Goal: Task Accomplishment & Management: Manage account settings

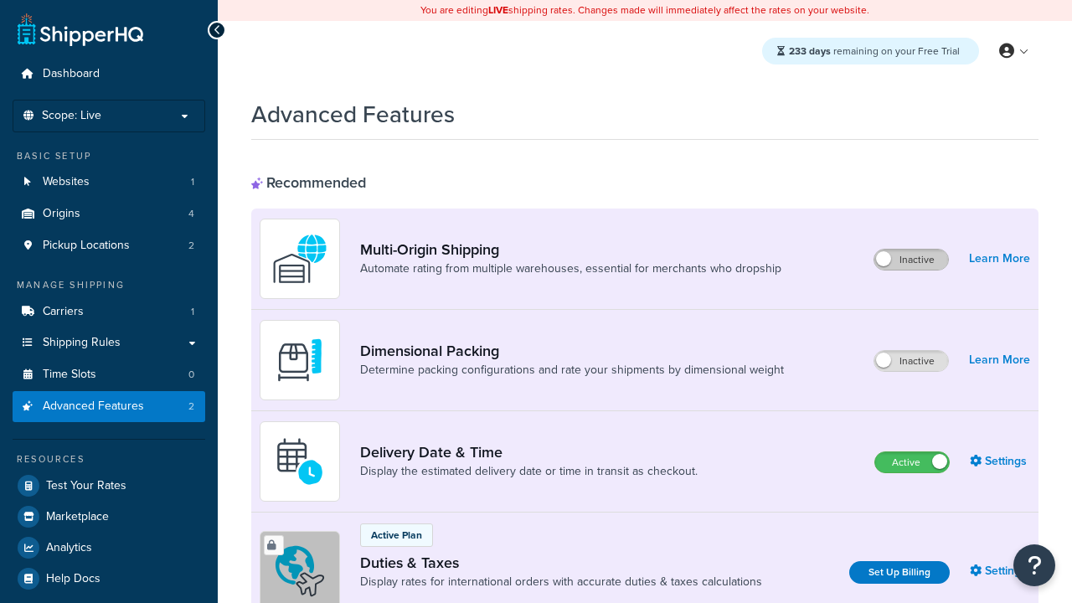
click at [911, 260] on label "Inactive" at bounding box center [911, 259] width 74 height 20
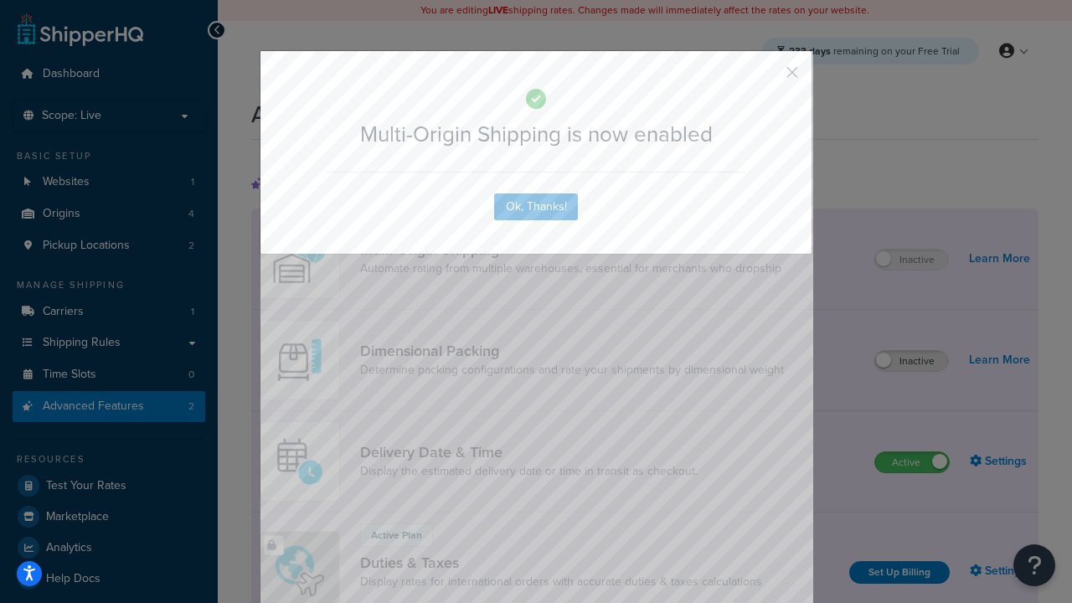
click at [767, 76] on button "button" at bounding box center [767, 78] width 4 height 4
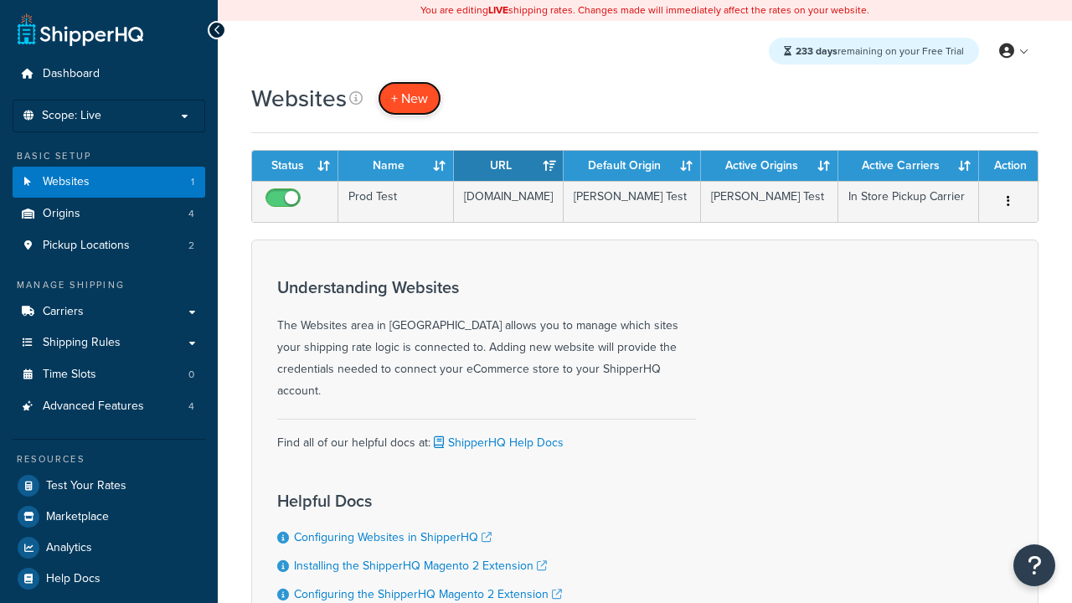
click at [409, 98] on span "+ New" at bounding box center [409, 98] width 37 height 19
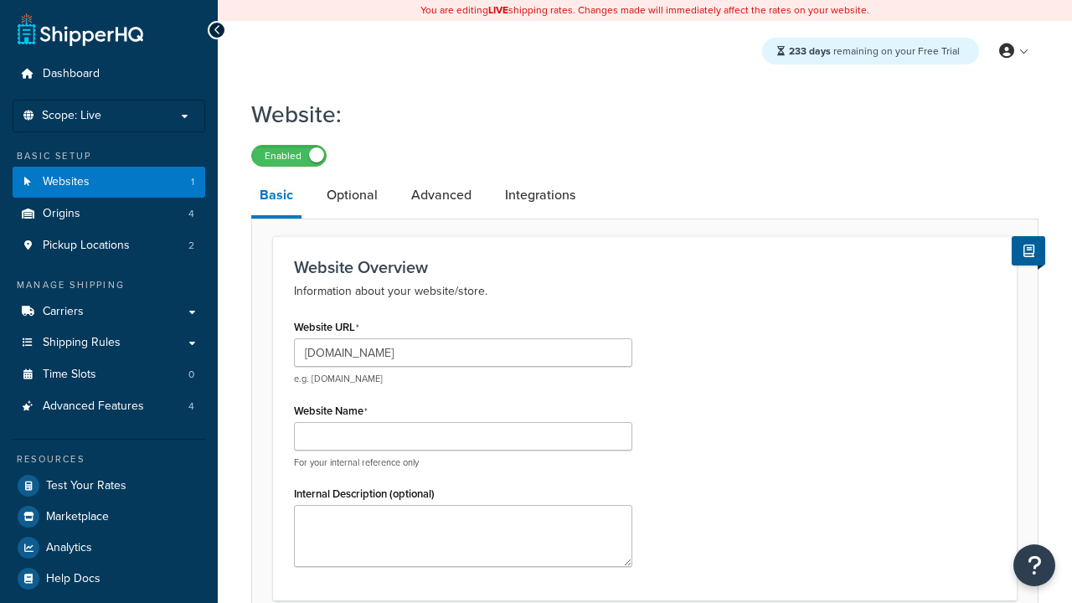
type input "[DOMAIN_NAME]"
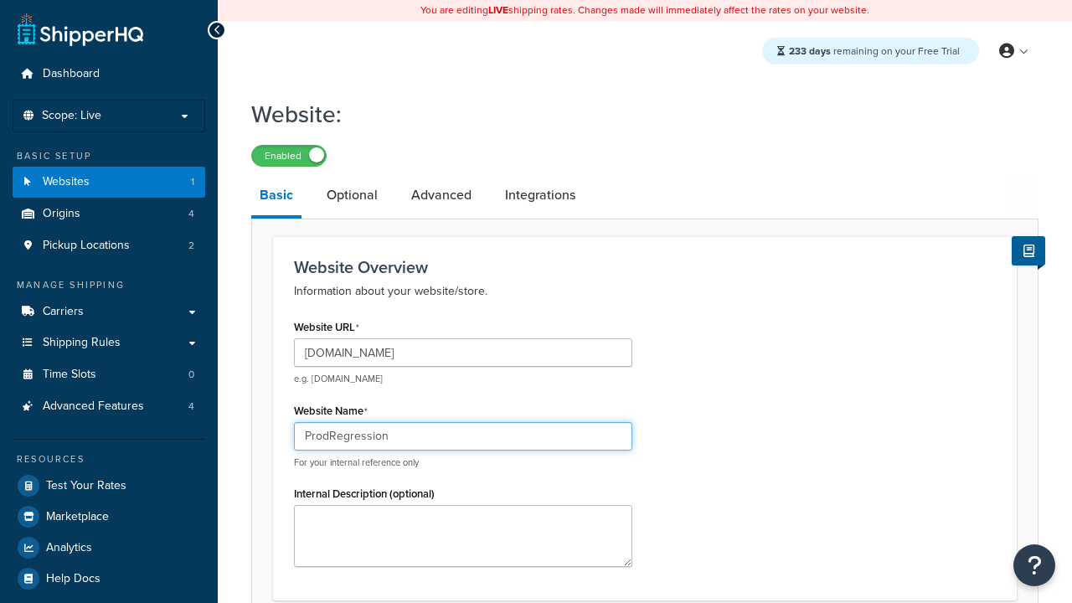
type input "ProdRegression"
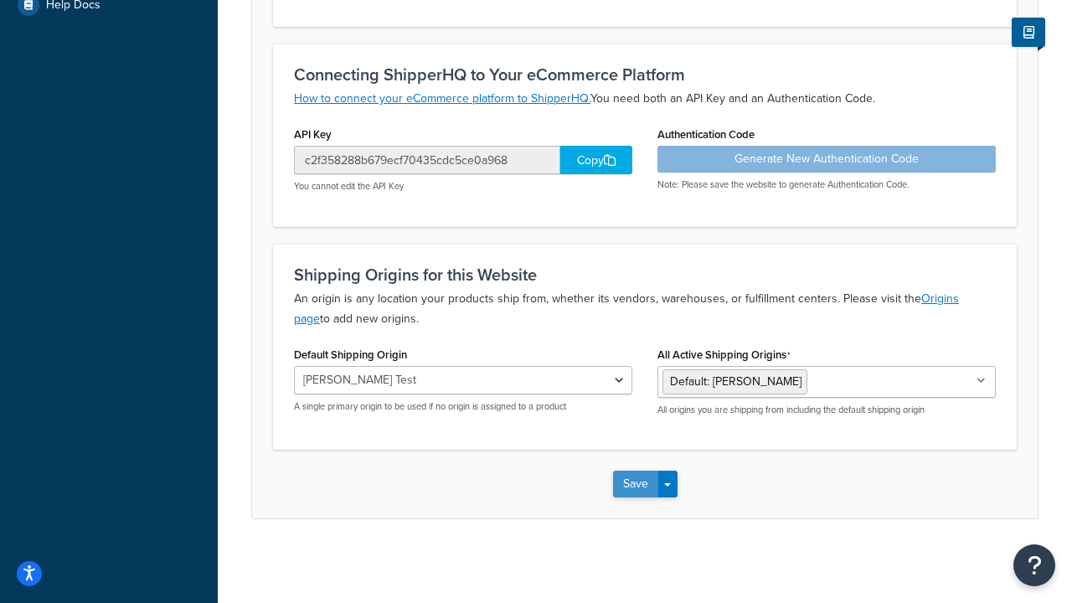
click at [635, 484] on button "Save" at bounding box center [635, 483] width 45 height 27
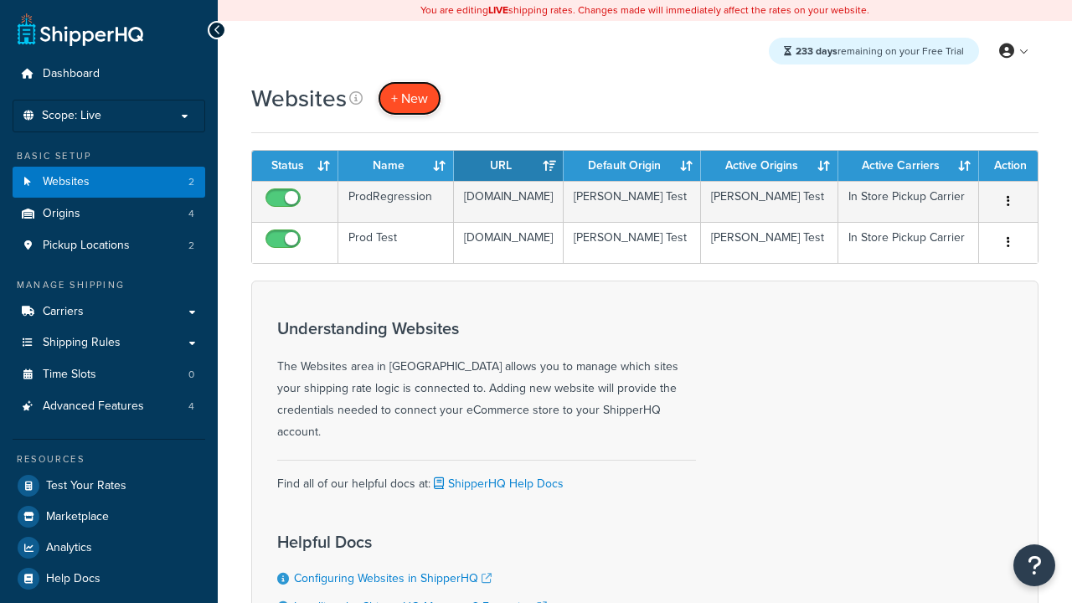
click at [409, 98] on span "+ New" at bounding box center [409, 98] width 37 height 19
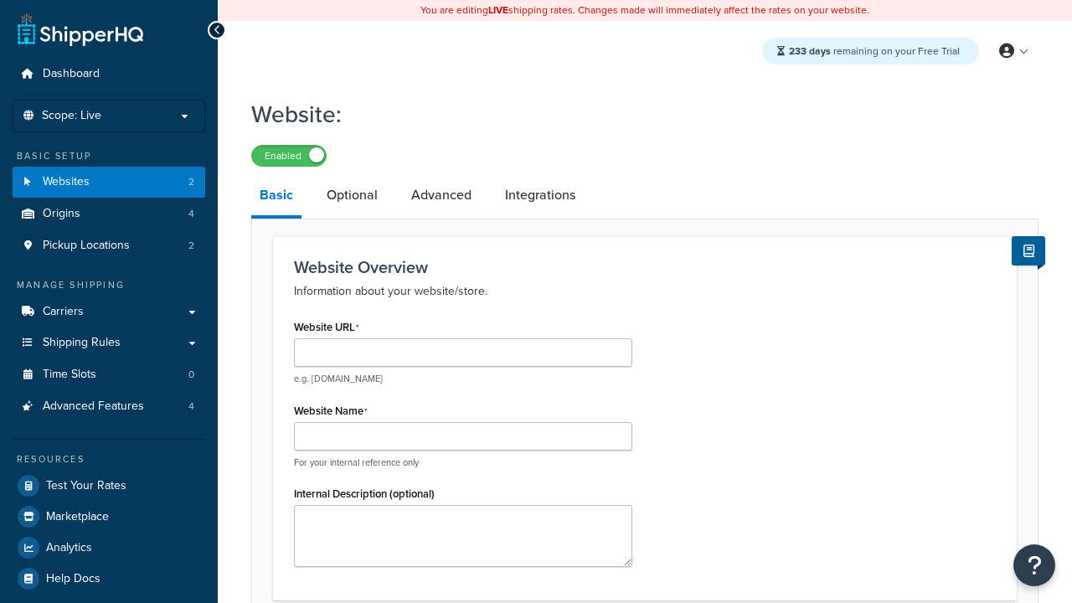
click at [276, 198] on link "Basic" at bounding box center [276, 197] width 50 height 44
click at [352, 196] on link "Optional" at bounding box center [352, 195] width 68 height 40
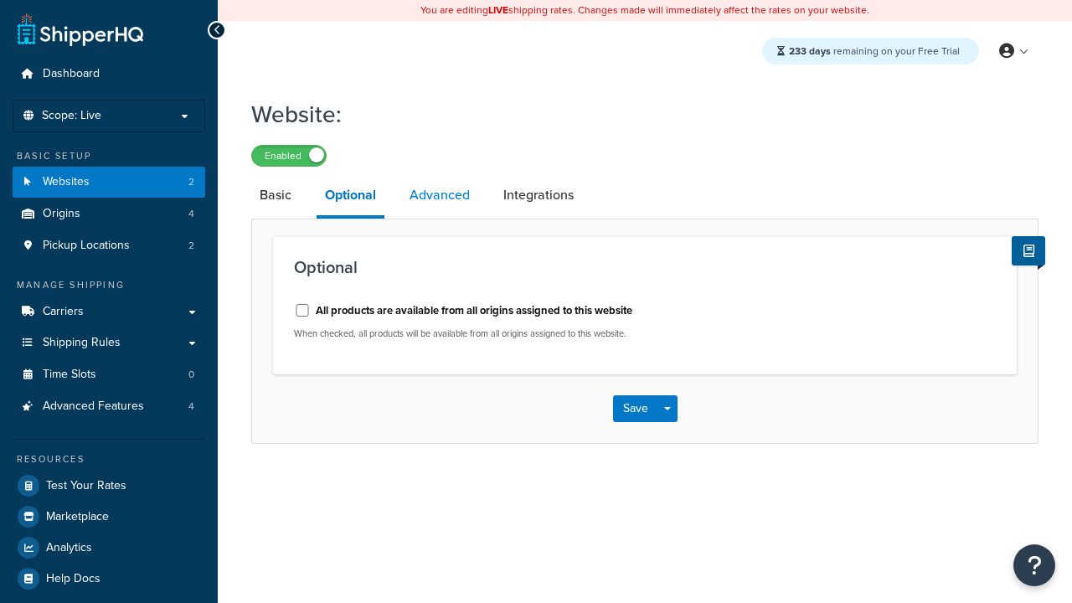
click at [440, 196] on link "Advanced" at bounding box center [439, 195] width 77 height 40
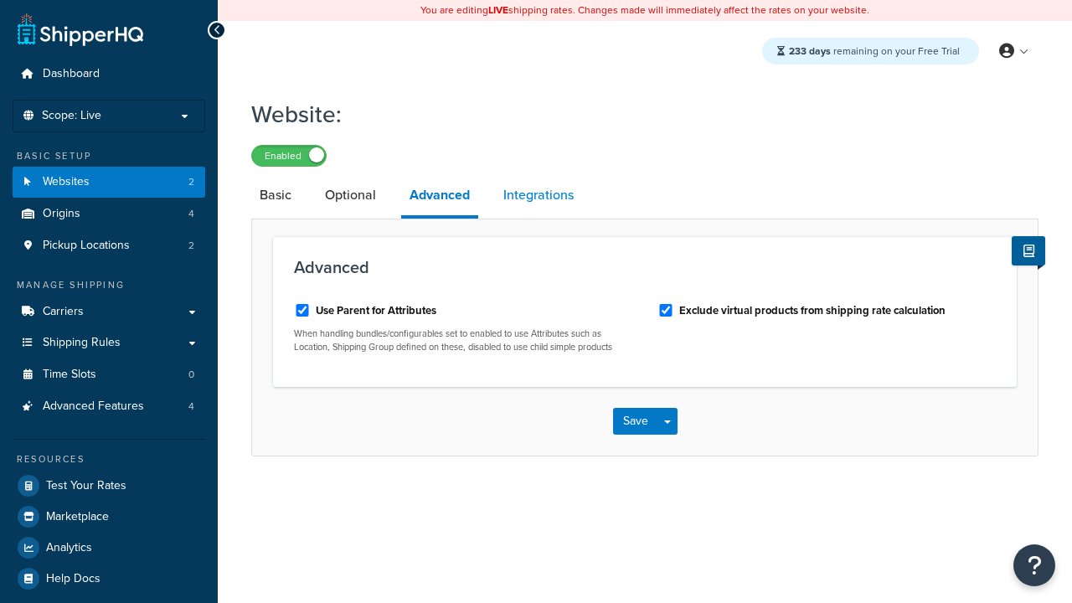
click at [538, 196] on link "Integrations" at bounding box center [538, 195] width 87 height 40
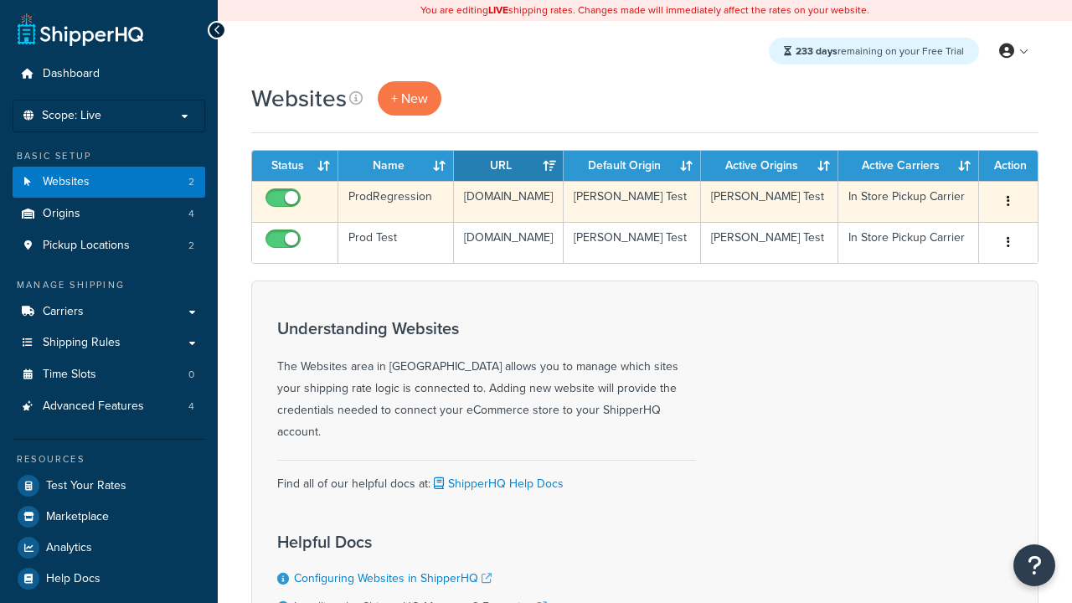
click at [1008, 202] on icon "button" at bounding box center [1007, 201] width 3 height 12
click at [0, 0] on link "Edit" at bounding box center [0, 0] width 0 height 0
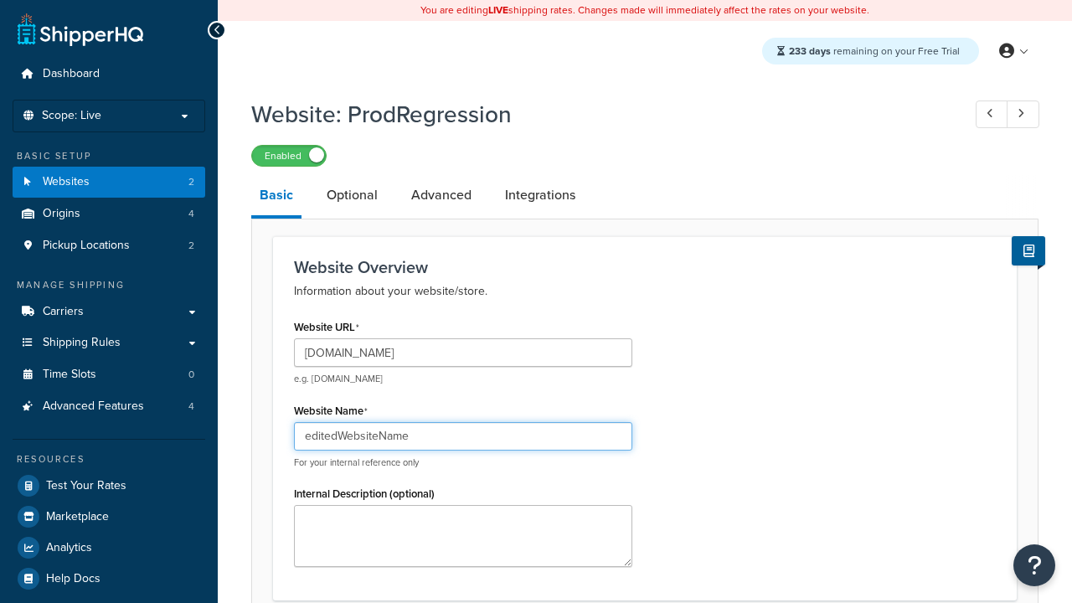
type input "editedWebsiteName"
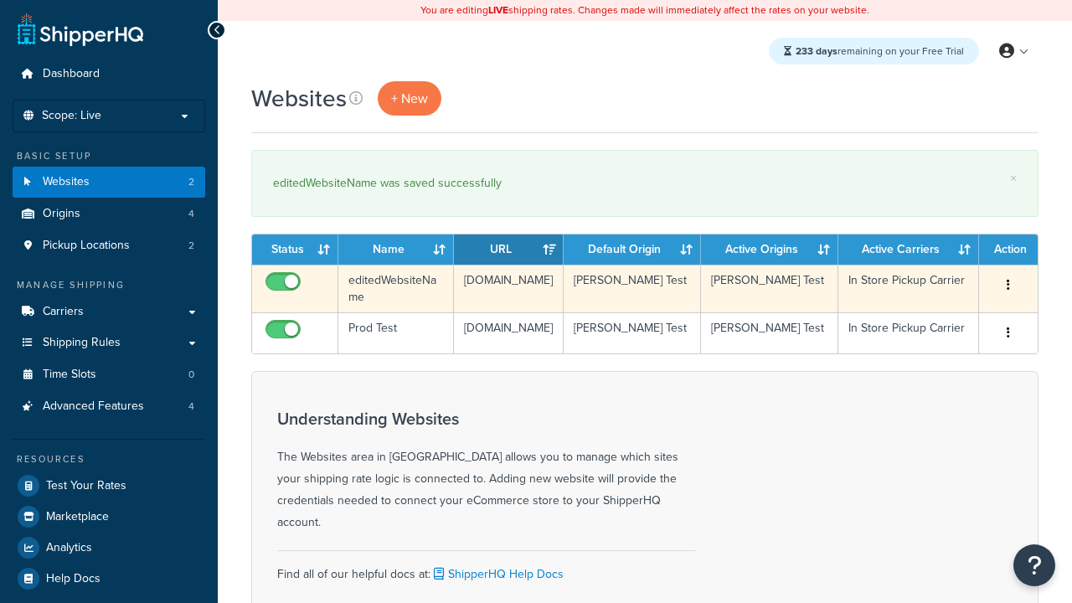
click at [1008, 285] on icon "button" at bounding box center [1007, 285] width 3 height 12
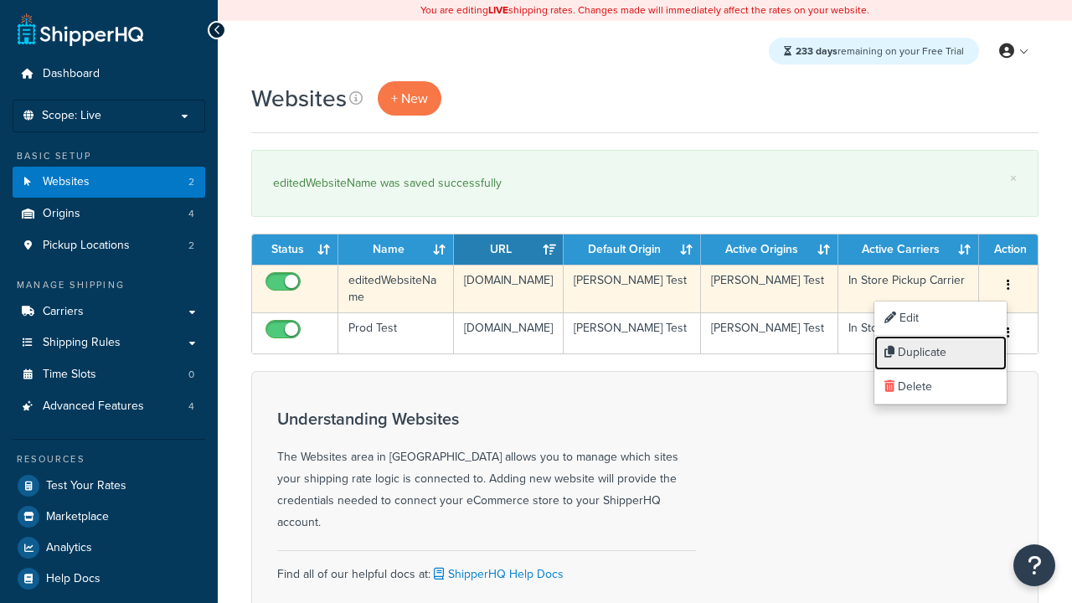
click at [940, 352] on link "Duplicate" at bounding box center [940, 353] width 132 height 34
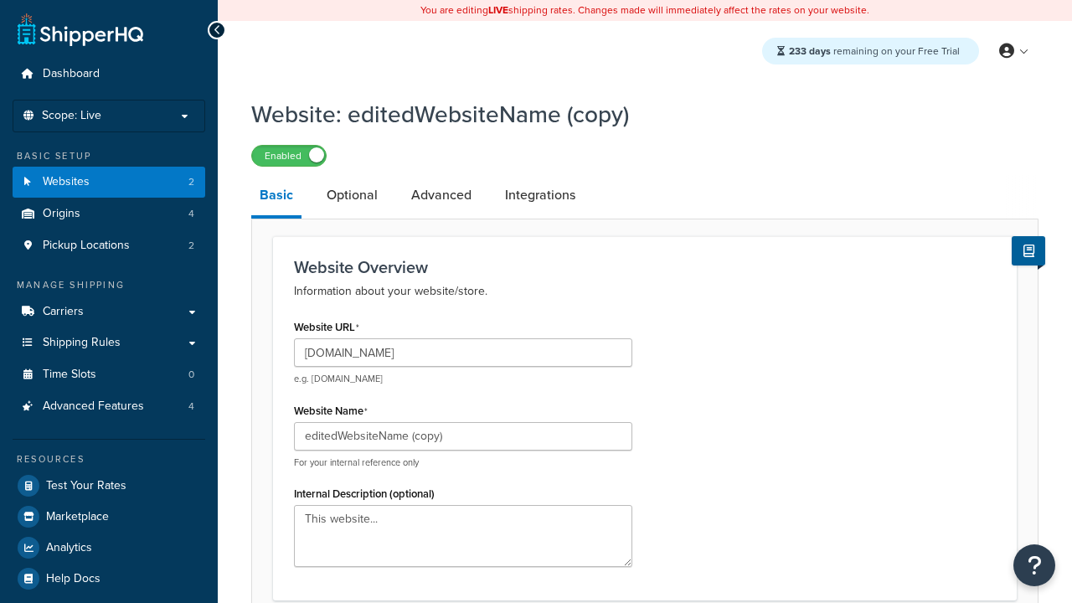
type input "[DOMAIN_NAME]"
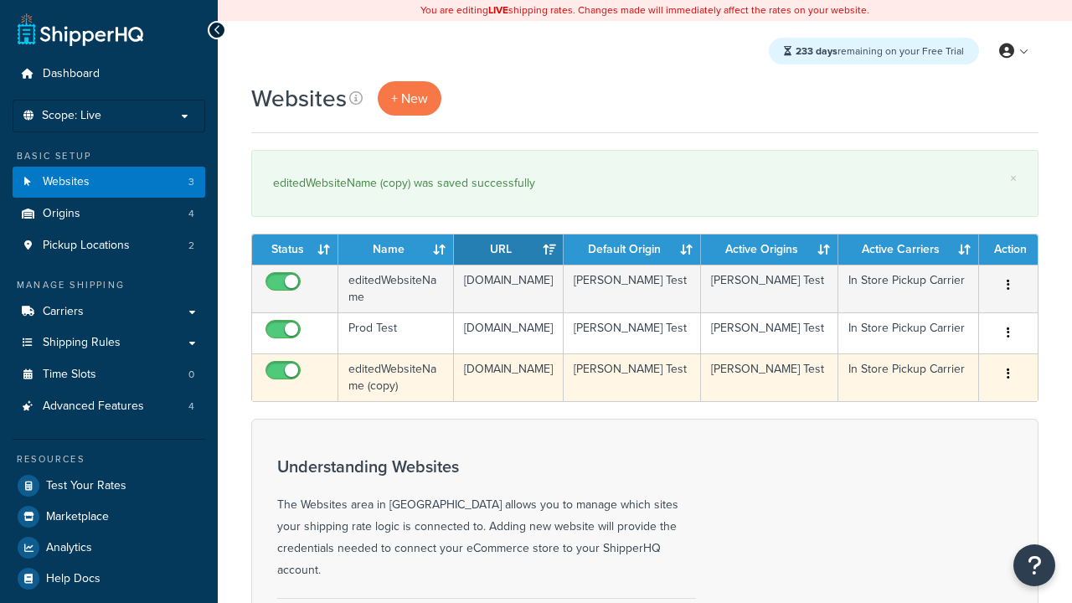
click at [1008, 379] on icon "button" at bounding box center [1007, 374] width 3 height 12
click at [0, 0] on link "Delete" at bounding box center [0, 0] width 0 height 0
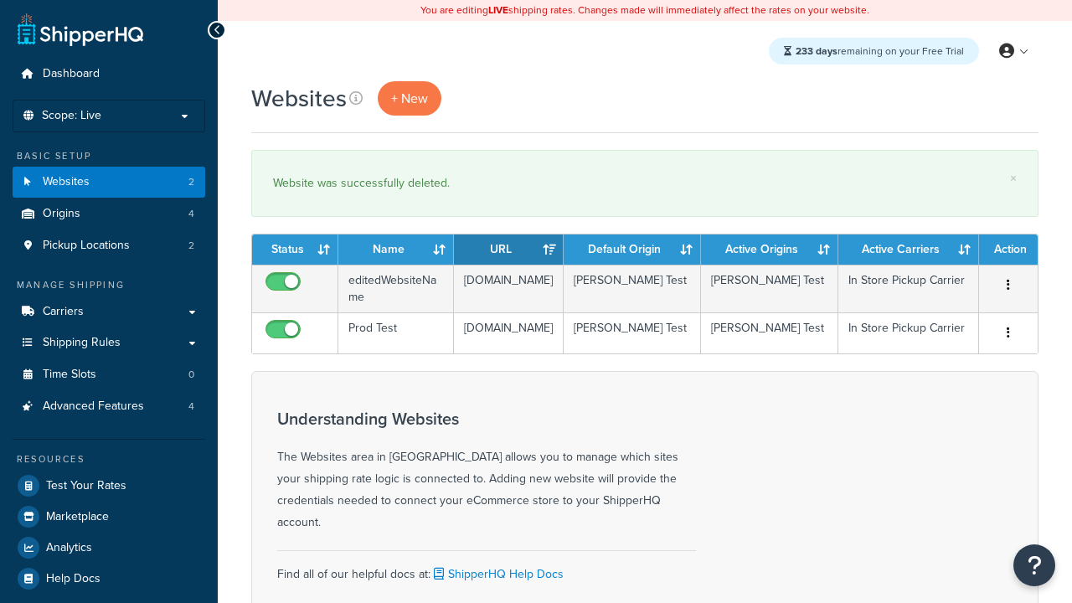
click at [295, 249] on th "Status" at bounding box center [295, 249] width 86 height 30
click at [396, 249] on th "Name" at bounding box center [396, 249] width 116 height 30
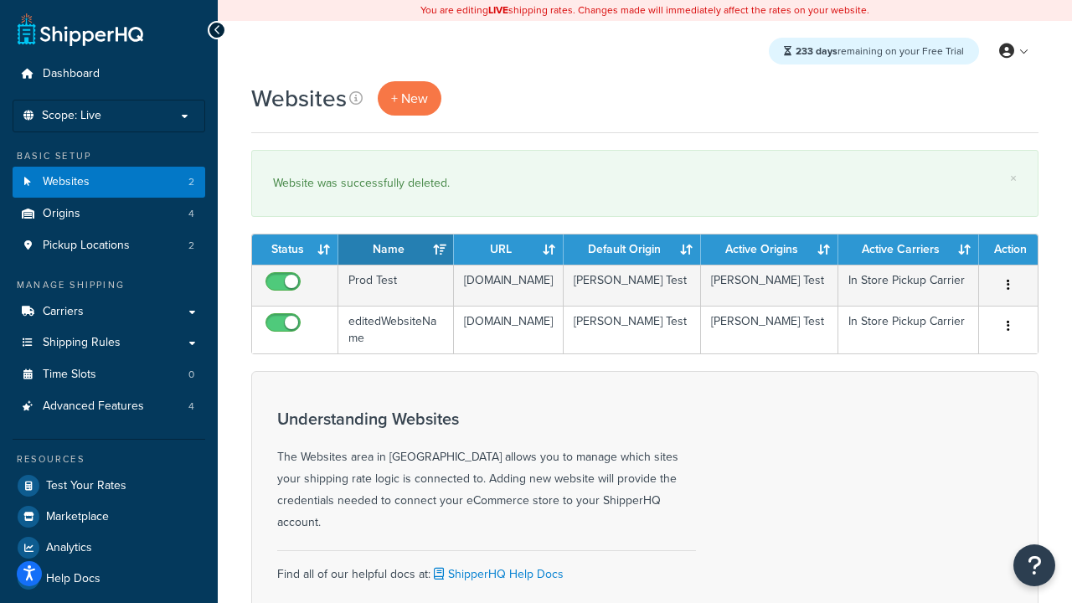
click at [508, 249] on th "URL" at bounding box center [509, 249] width 110 height 30
click at [632, 249] on th "Default Origin" at bounding box center [631, 249] width 137 height 30
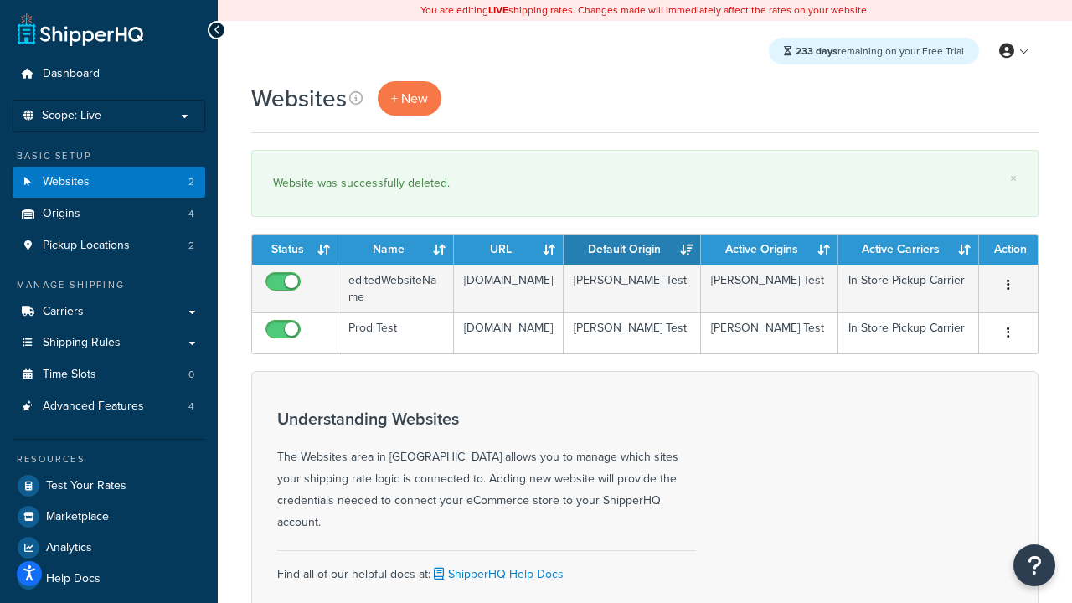
click at [632, 249] on th "Default Origin" at bounding box center [631, 249] width 137 height 30
click at [769, 249] on th "Active Origins" at bounding box center [769, 249] width 137 height 30
click at [908, 249] on th "Active Carriers" at bounding box center [908, 249] width 141 height 30
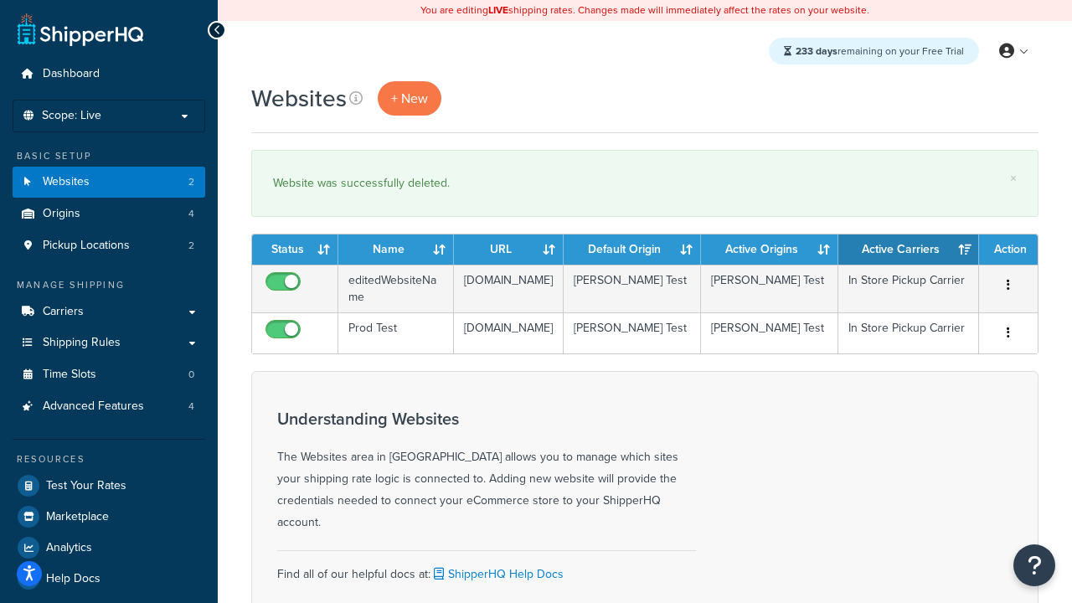
click at [1008, 249] on th "Action" at bounding box center [1008, 249] width 59 height 30
click at [356, 98] on icon at bounding box center [355, 97] width 13 height 13
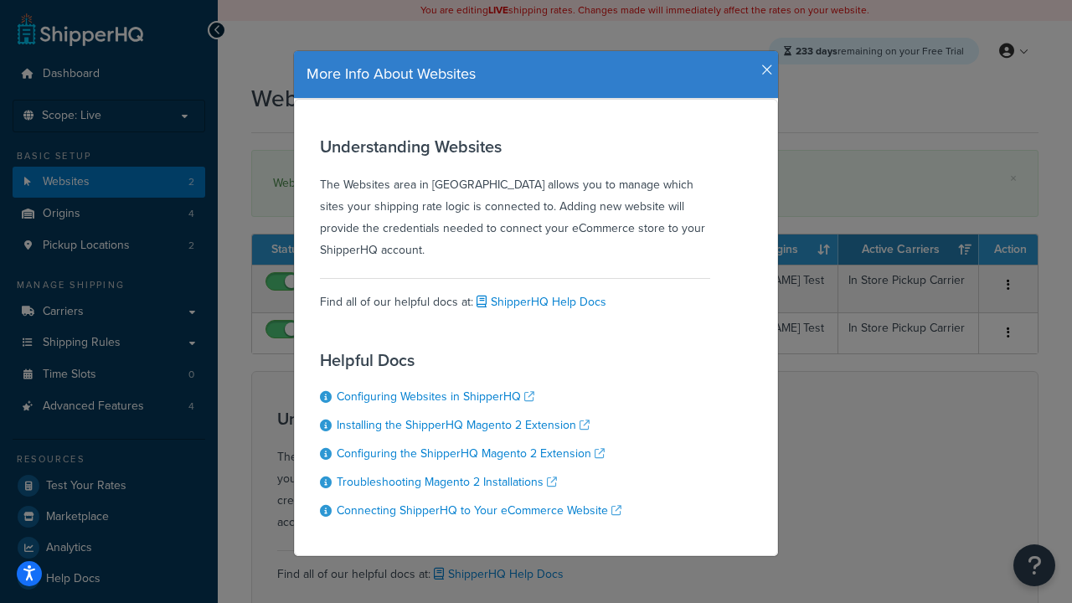
click at [763, 64] on icon "button" at bounding box center [767, 70] width 12 height 15
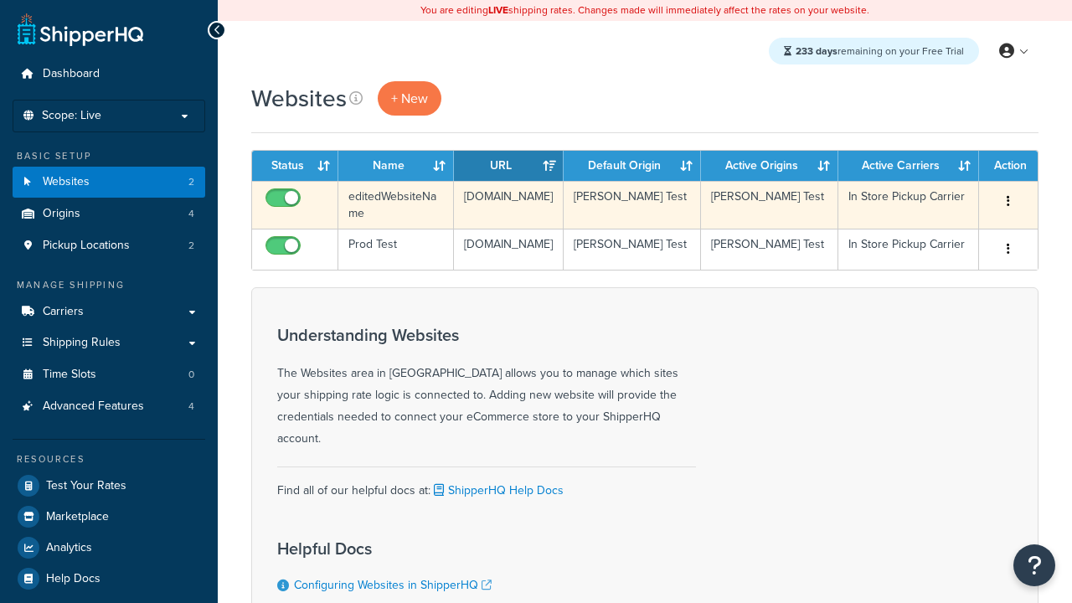
click at [1008, 202] on icon "button" at bounding box center [1007, 201] width 3 height 12
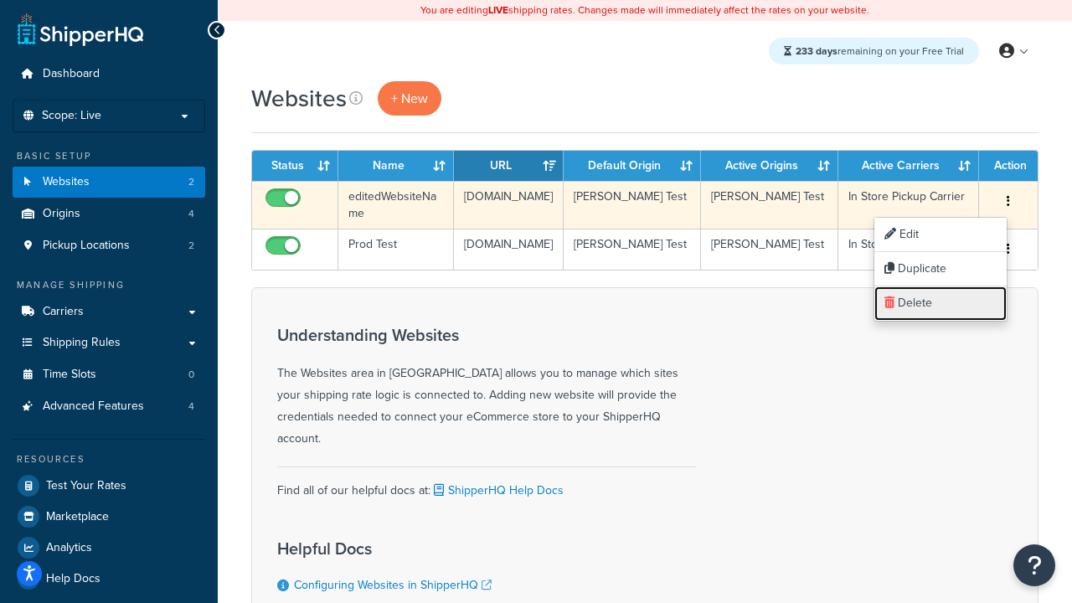
click at [940, 303] on link "Delete" at bounding box center [940, 303] width 132 height 34
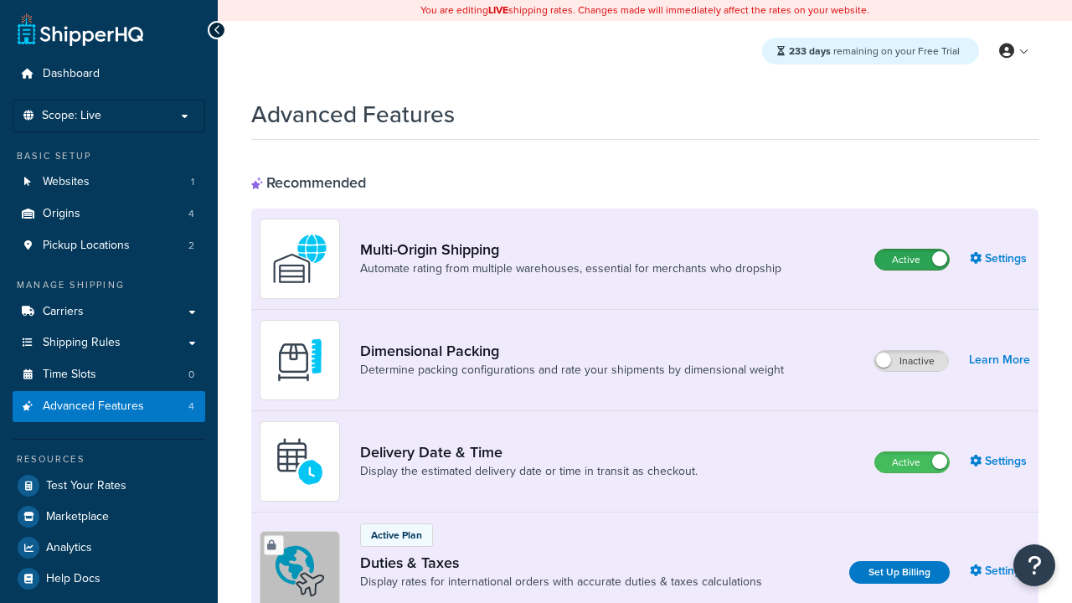
click at [912, 260] on label "Active" at bounding box center [912, 259] width 74 height 20
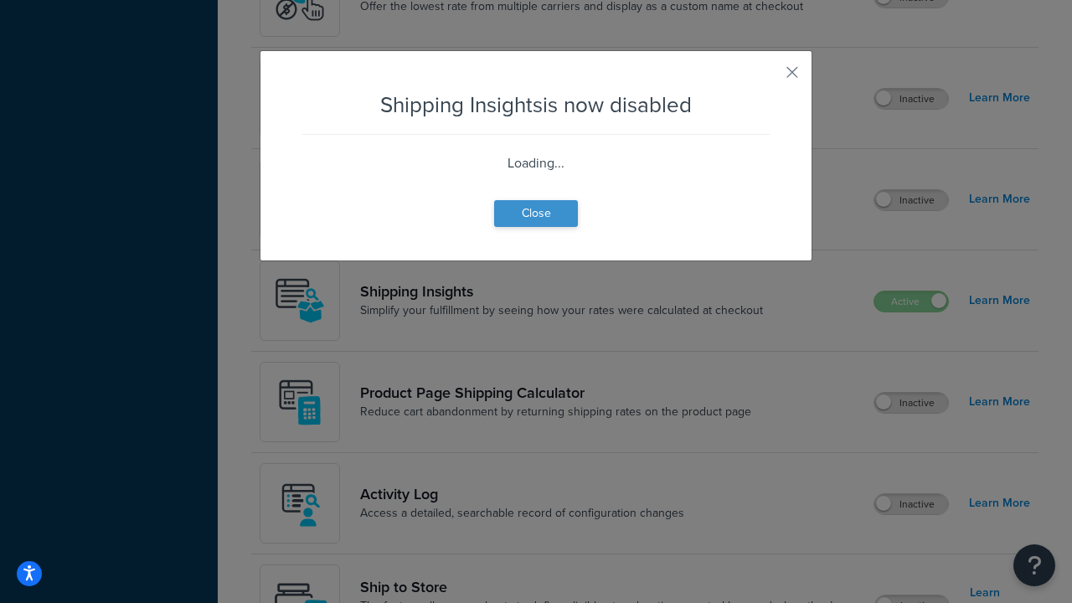
click at [536, 213] on button "Close" at bounding box center [536, 213] width 84 height 27
